Goal: Find specific page/section: Find specific page/section

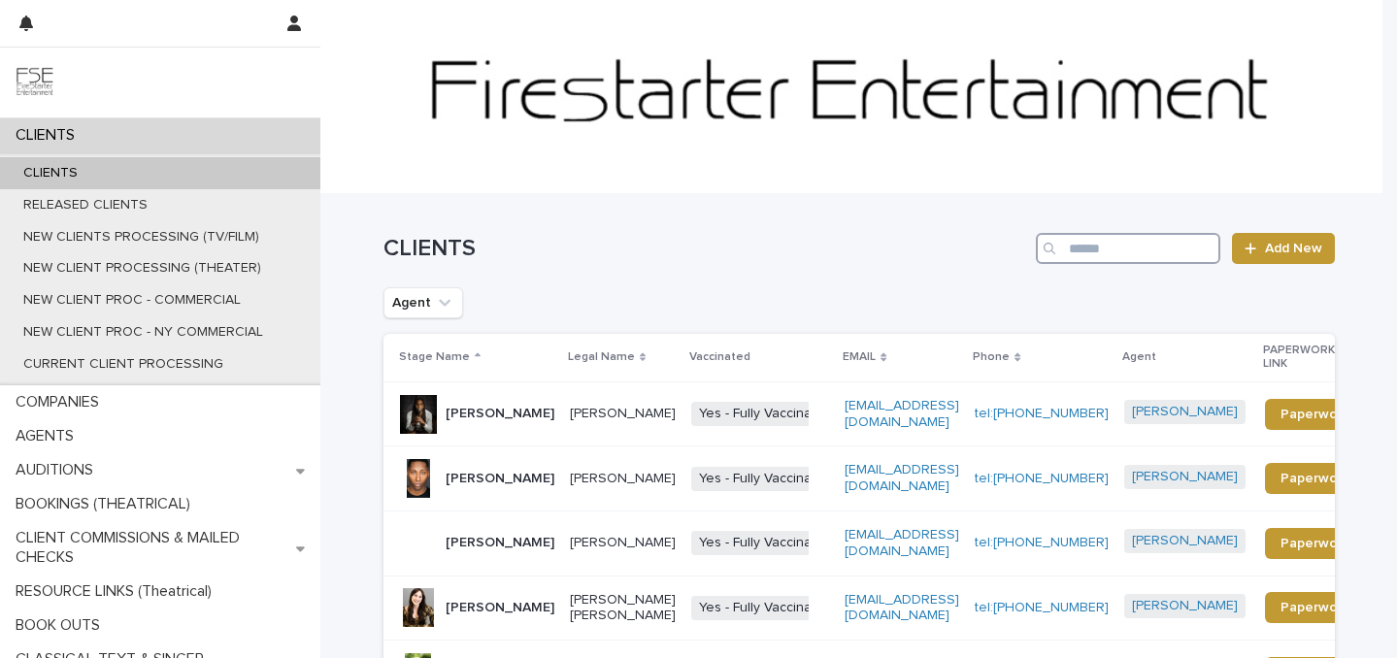
click at [1072, 245] on input "Search" at bounding box center [1128, 248] width 185 height 31
type input "**********"
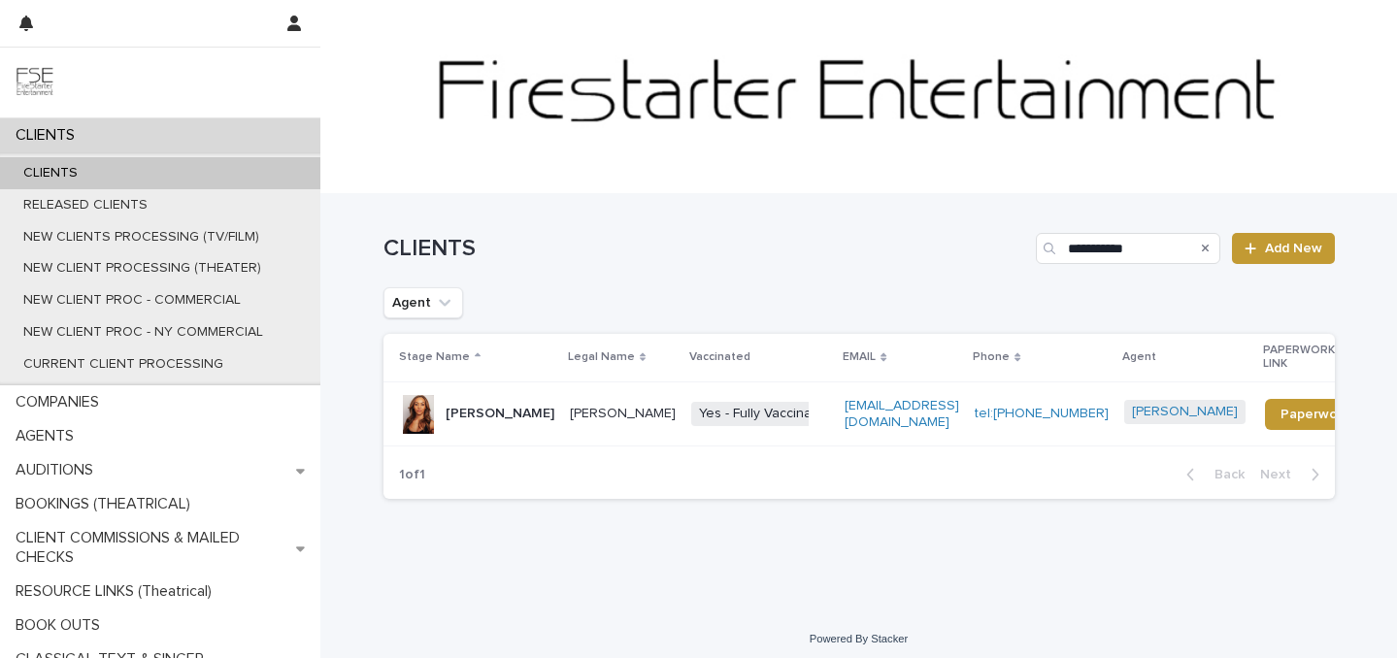
click at [486, 406] on p "[PERSON_NAME]" at bounding box center [500, 414] width 109 height 17
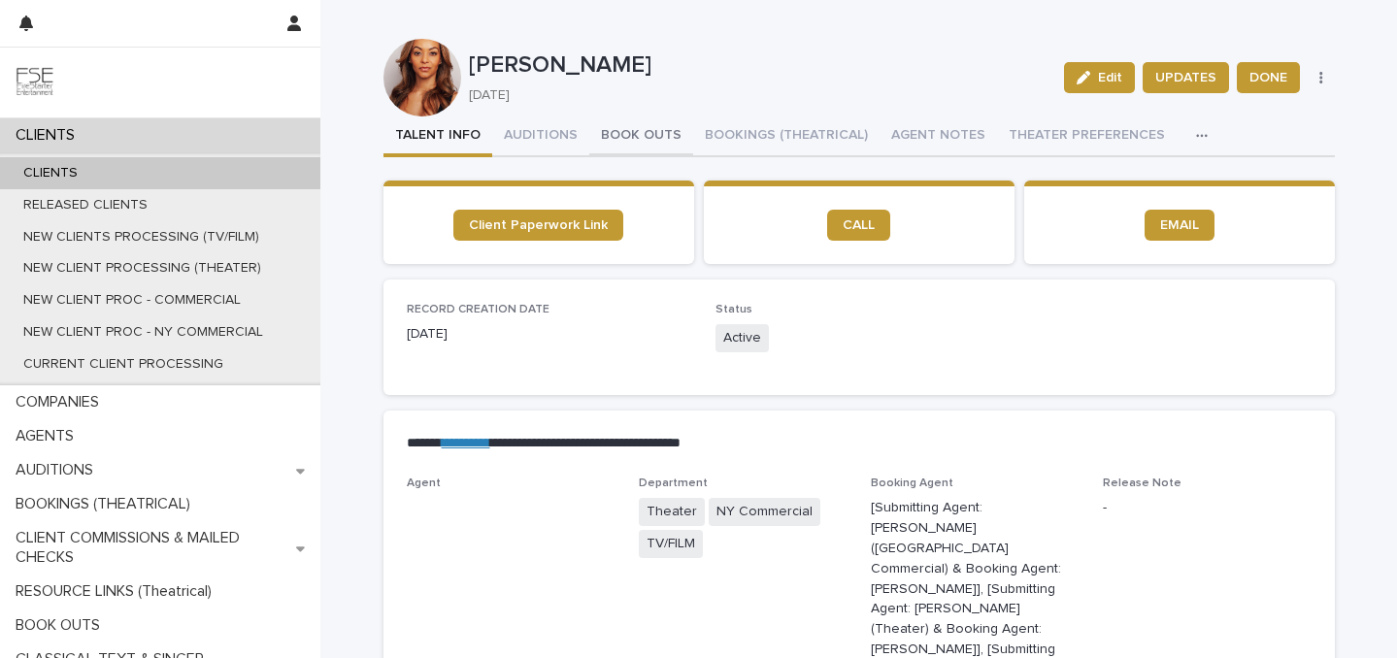
click at [651, 123] on button "BOOK OUTS" at bounding box center [641, 137] width 104 height 41
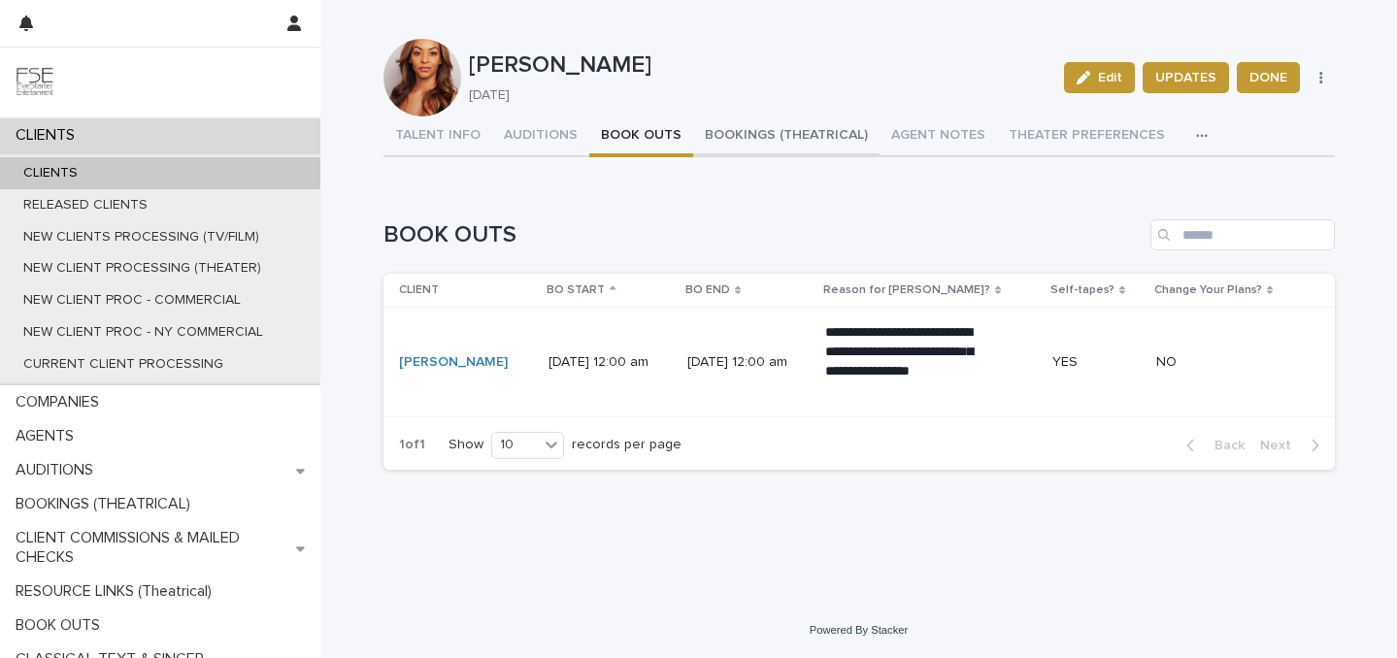
click at [746, 128] on button "BOOKINGS (THEATRICAL)" at bounding box center [786, 137] width 186 height 41
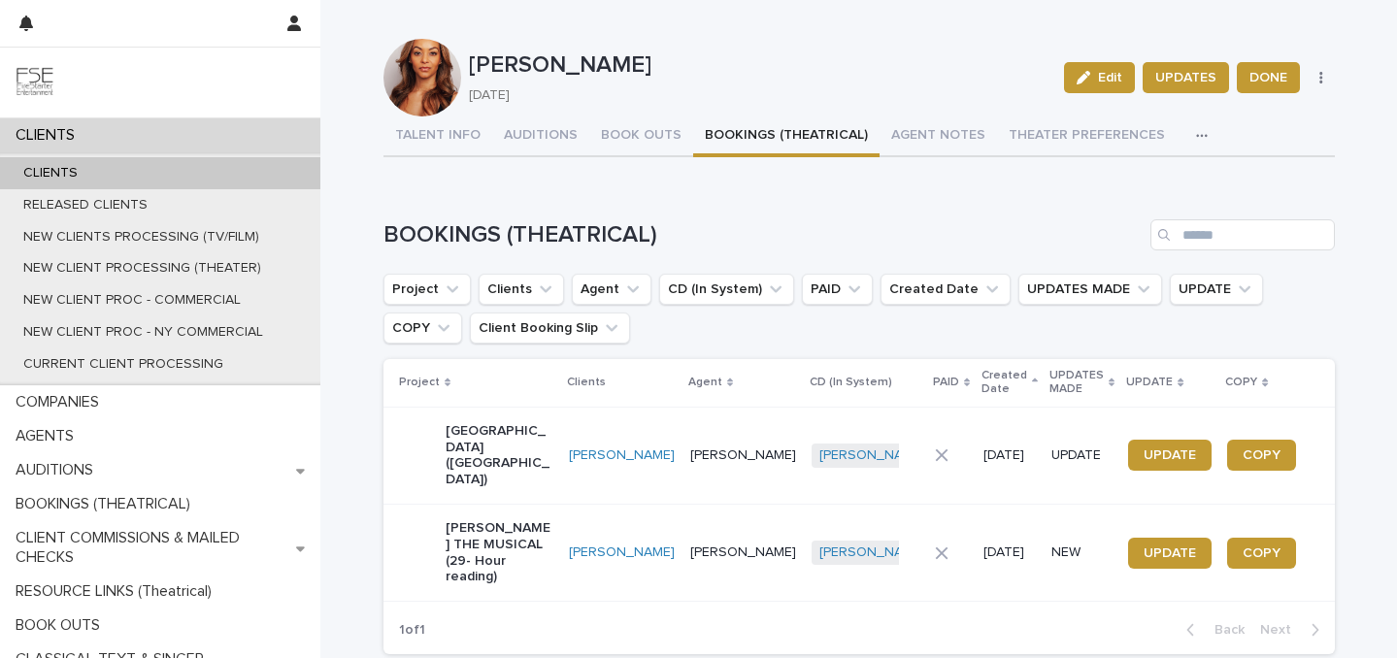
click at [504, 521] on p "[PERSON_NAME] THE MUSICAL (29- Hour reading)" at bounding box center [500, 553] width 108 height 65
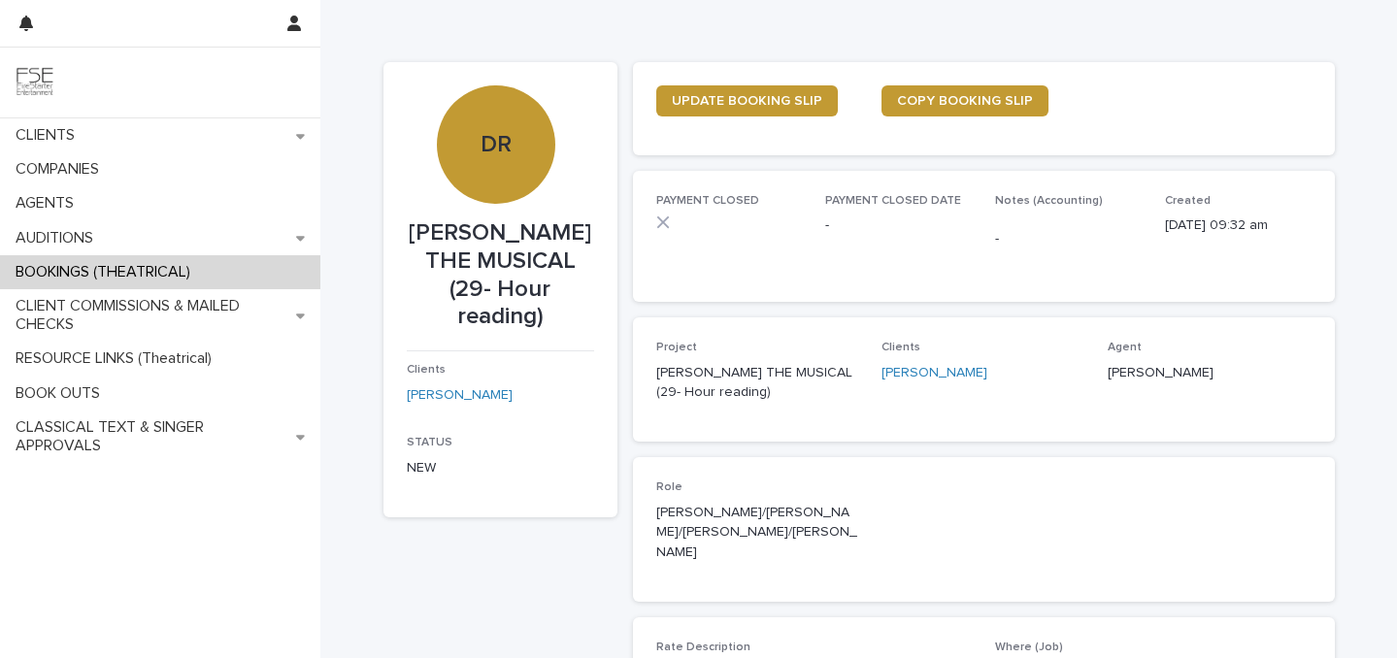
drag, startPoint x: 834, startPoint y: 395, endPoint x: 635, endPoint y: 366, distance: 201.2
click at [635, 366] on div "Project [PERSON_NAME] THE MUSICAL (29- Hour reading) Clients [PERSON_NAME] Agen…" at bounding box center [984, 380] width 702 height 124
copy p "[PERSON_NAME] THE MUSICAL (29- Hour reading)"
